Goal: Task Accomplishment & Management: Manage account settings

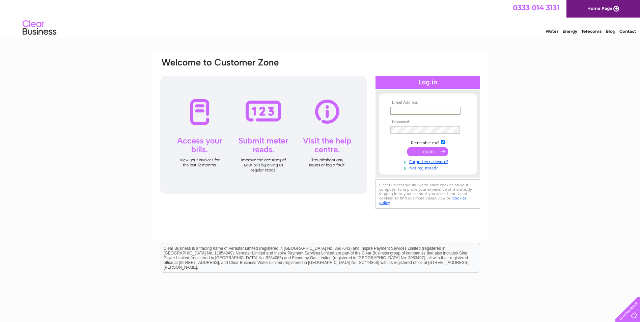
click at [391, 113] on input "text" at bounding box center [425, 111] width 70 height 8
type input "a.clinton@btconnect.com"
click at [407, 147] on input "submit" at bounding box center [427, 151] width 41 height 9
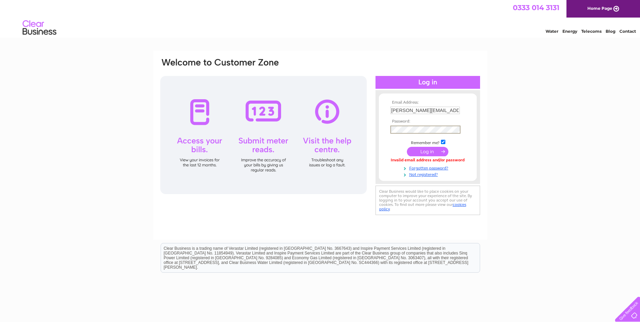
click at [407, 147] on input "submit" at bounding box center [427, 151] width 41 height 9
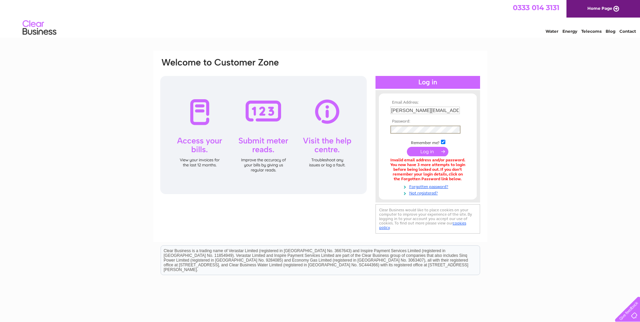
click at [407, 147] on input "submit" at bounding box center [427, 151] width 41 height 9
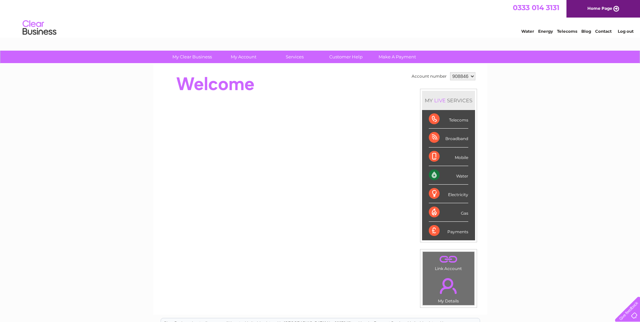
click at [462, 74] on select "908846 993011" at bounding box center [462, 76] width 25 height 8
click at [450, 72] on select "908846 993011" at bounding box center [462, 76] width 25 height 8
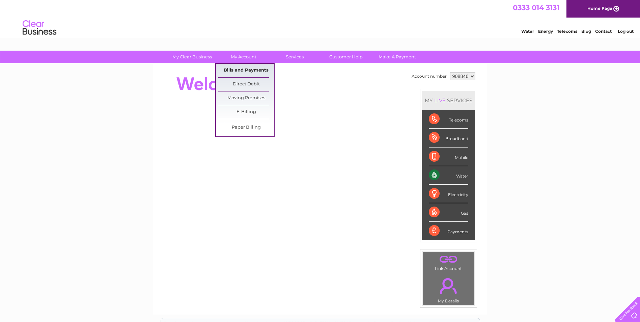
click at [241, 69] on link "Bills and Payments" at bounding box center [246, 70] width 56 height 13
click at [237, 72] on link "Bills and Payments" at bounding box center [246, 70] width 56 height 13
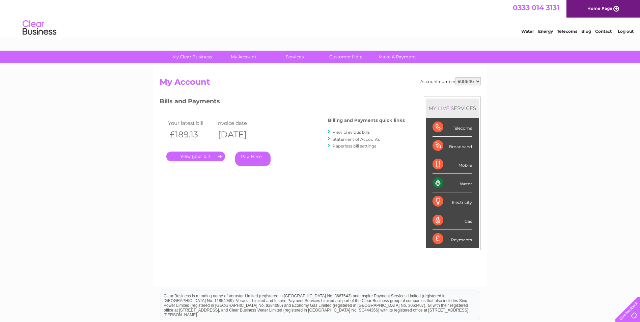
click at [339, 133] on link "View previous bills" at bounding box center [351, 132] width 37 height 5
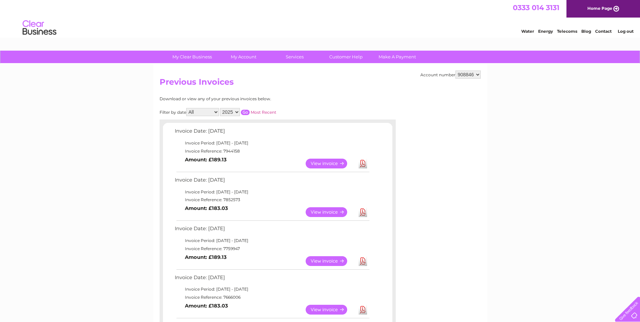
click at [470, 77] on select "908846 993011" at bounding box center [467, 74] width 25 height 8
select select "993011"
click at [455, 70] on select "908846 993011" at bounding box center [467, 74] width 25 height 8
